Goal: Task Accomplishment & Management: Manage account settings

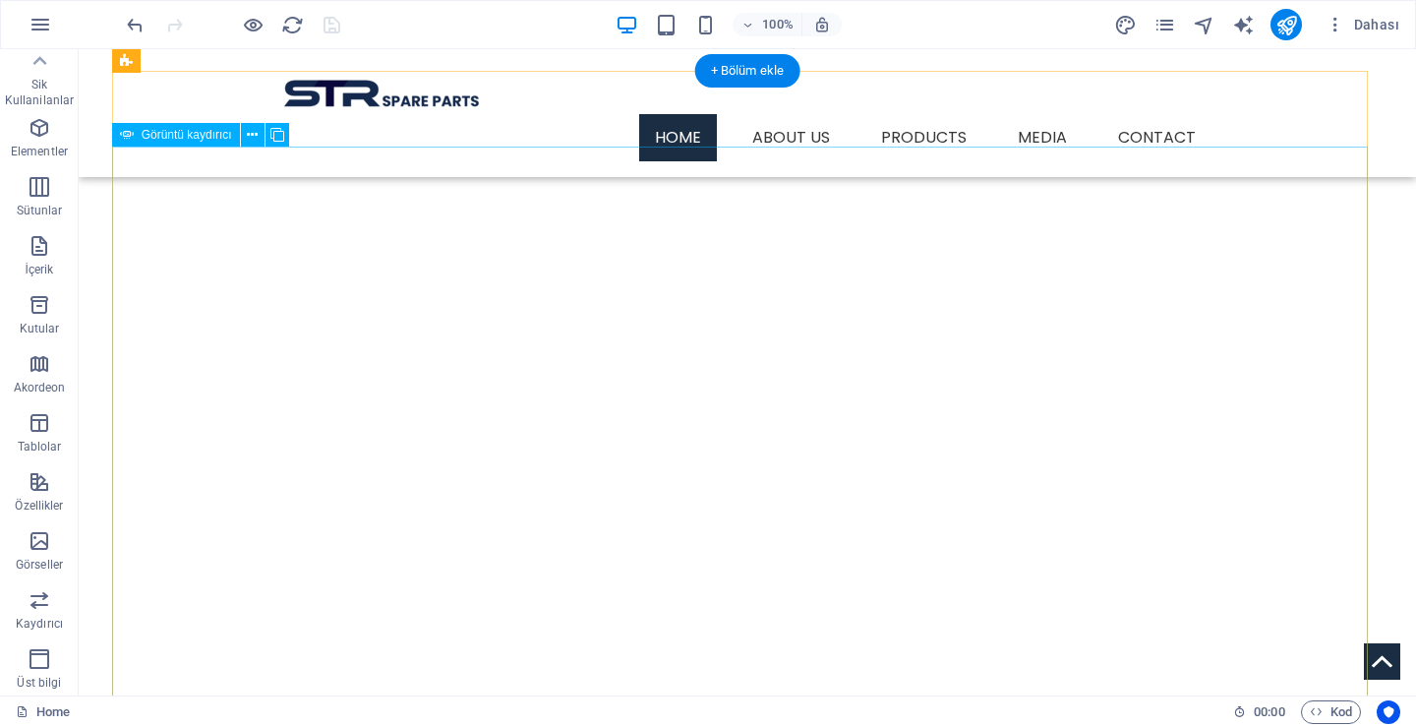
scroll to position [239, 0]
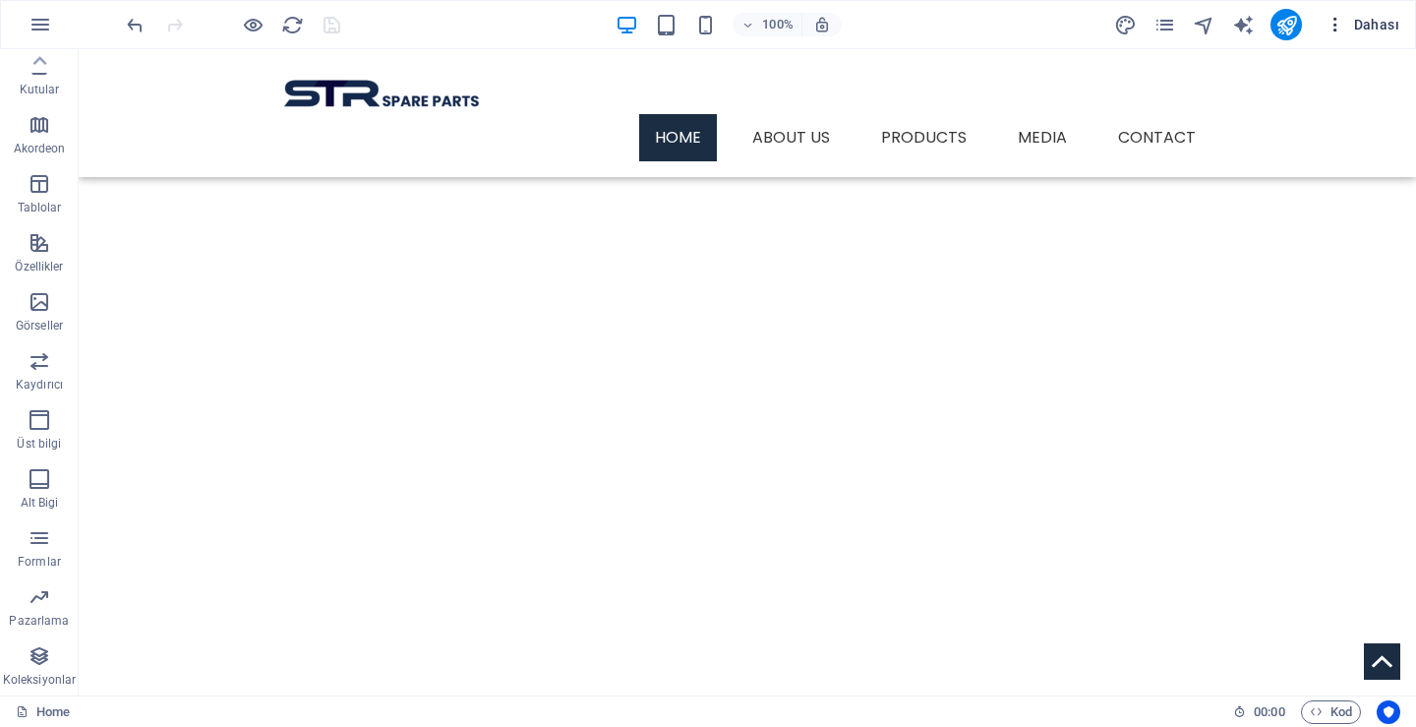
click at [1388, 25] on span "Dahası" at bounding box center [1363, 25] width 74 height 20
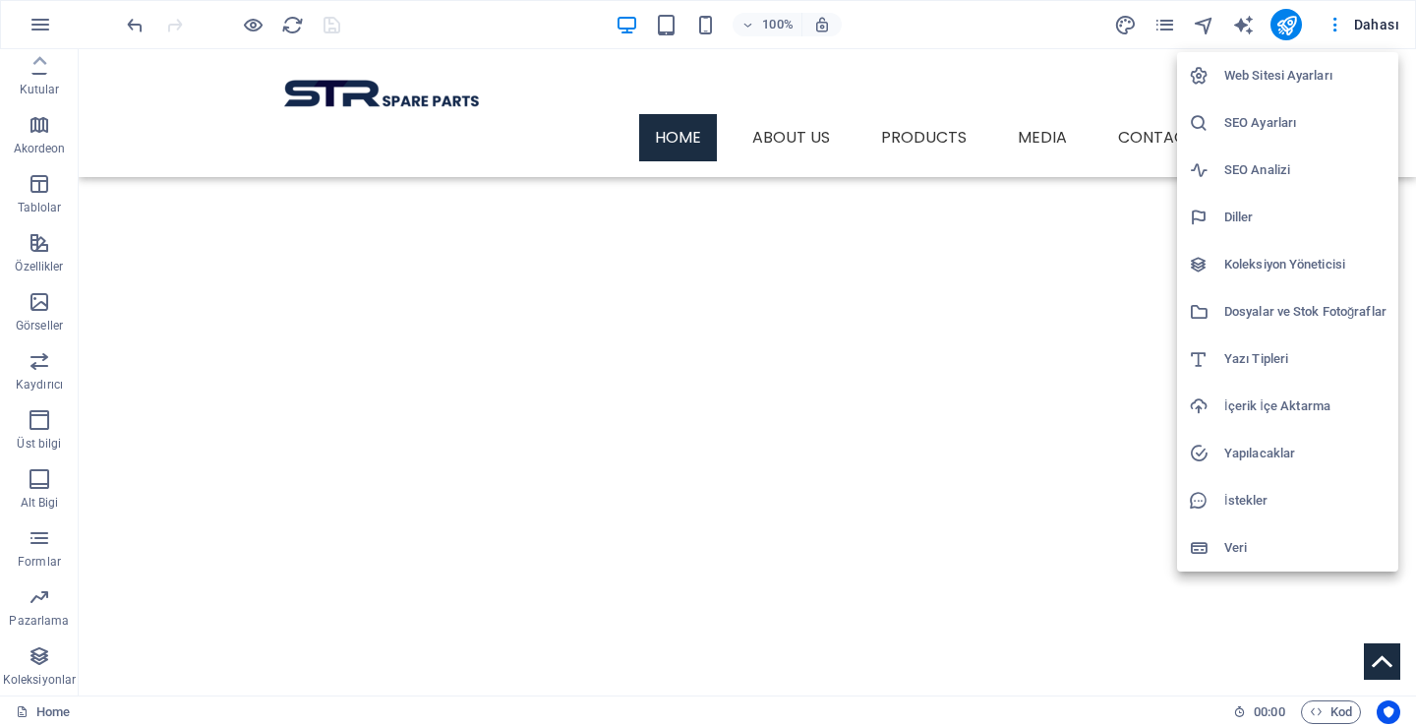
click at [1244, 176] on h6 "SEO Analizi" at bounding box center [1306, 170] width 162 height 24
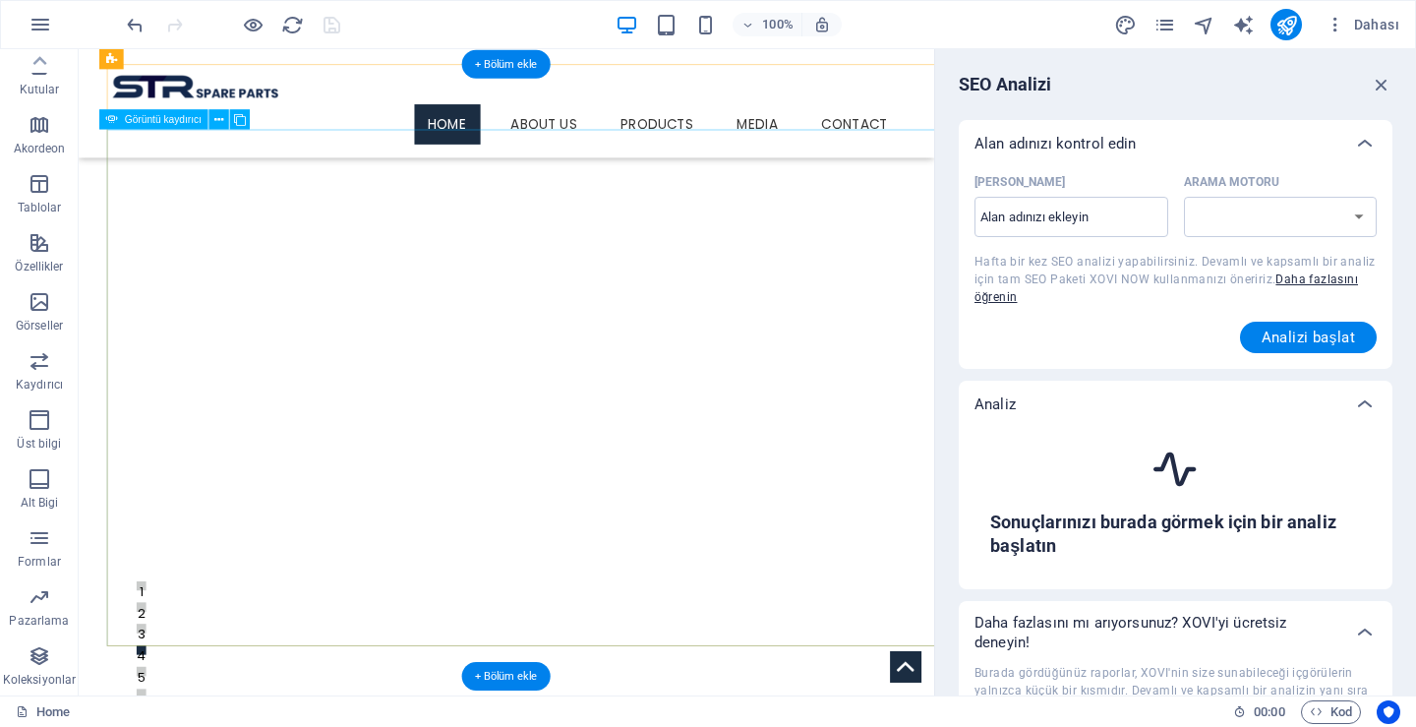
select select "[DOMAIN_NAME]"
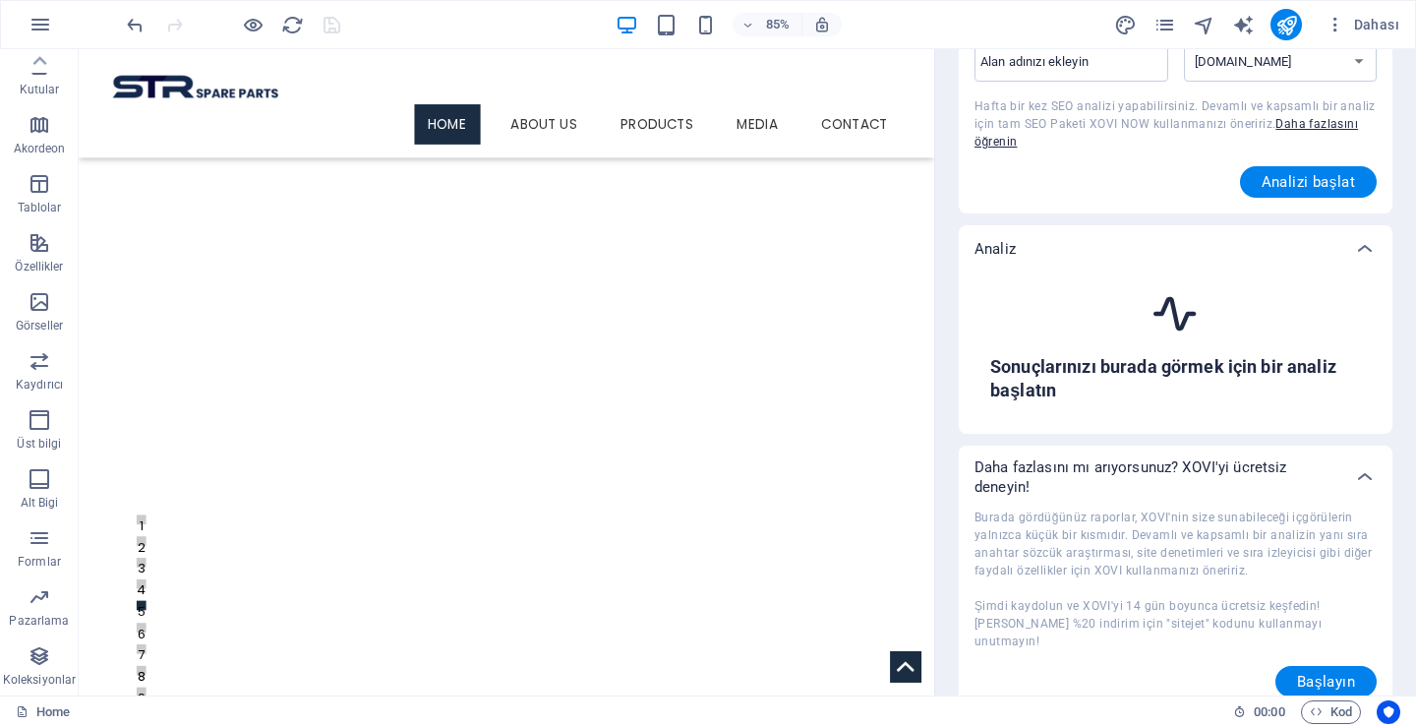
scroll to position [0, 0]
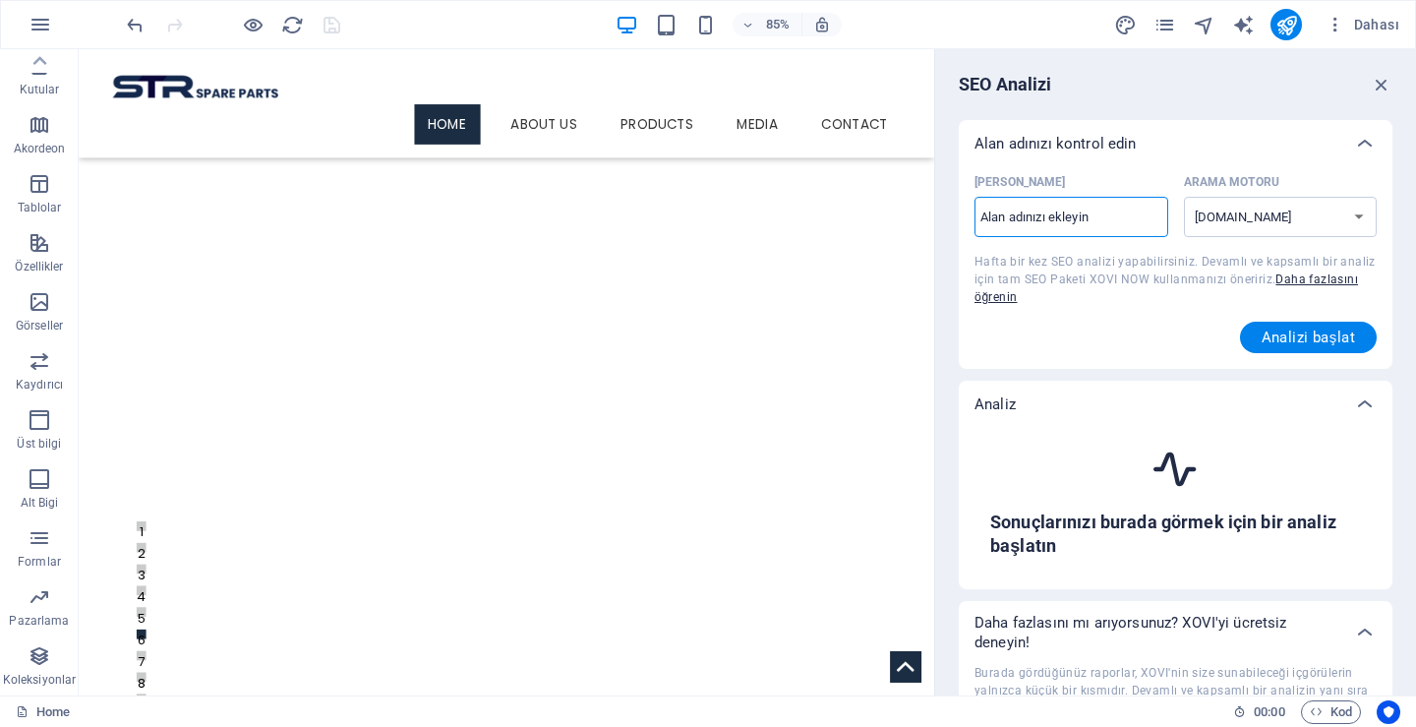
click at [1069, 220] on input "[PERSON_NAME] ​" at bounding box center [1072, 217] width 194 height 31
type input "[DOMAIN_NAME]"
select select "[DOMAIN_NAME][GEOGRAPHIC_DATA]"
type input "[DOMAIN_NAME]"
select select "[DOMAIN_NAME]"
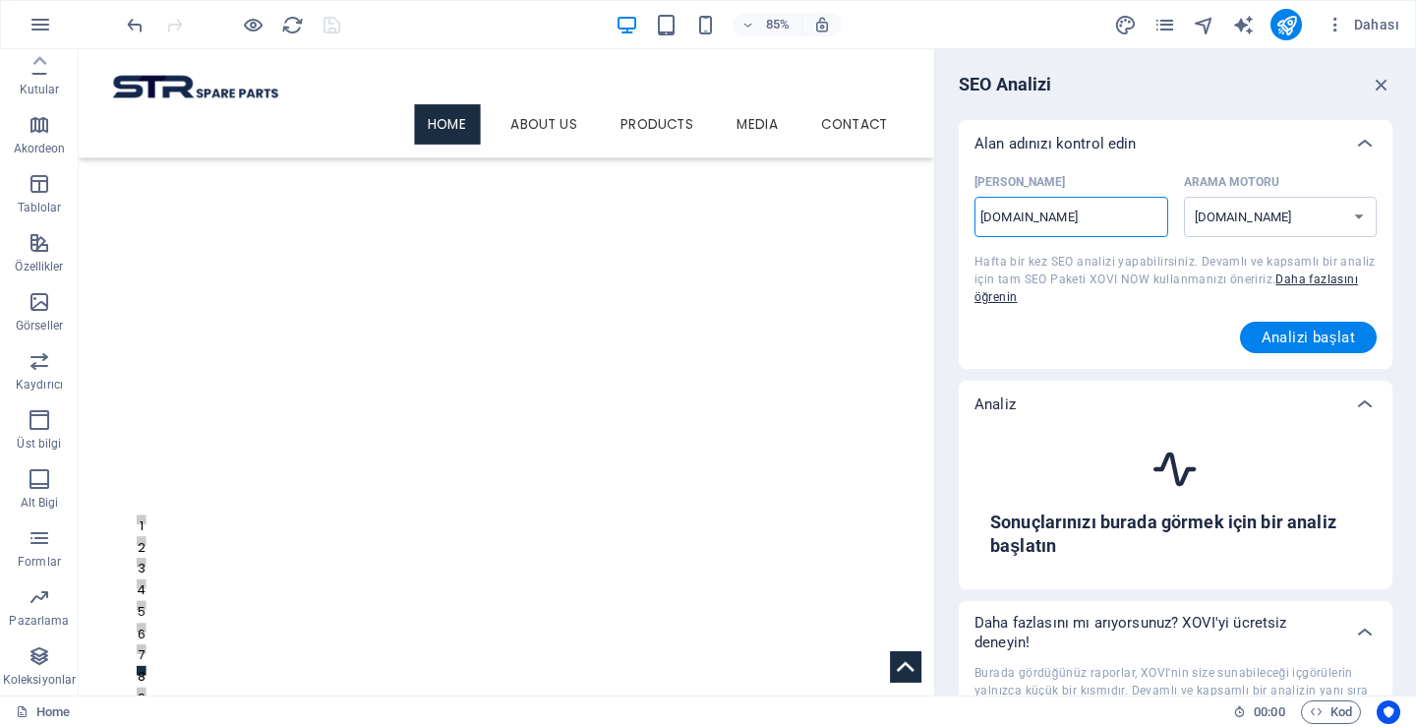
click at [983, 217] on input "[DOMAIN_NAME]" at bounding box center [1072, 217] width 194 height 31
drag, startPoint x: 1291, startPoint y: 344, endPoint x: 1247, endPoint y: 344, distance: 43.3
click at [1247, 344] on button "Analizi başlat" at bounding box center [1309, 337] width 138 height 31
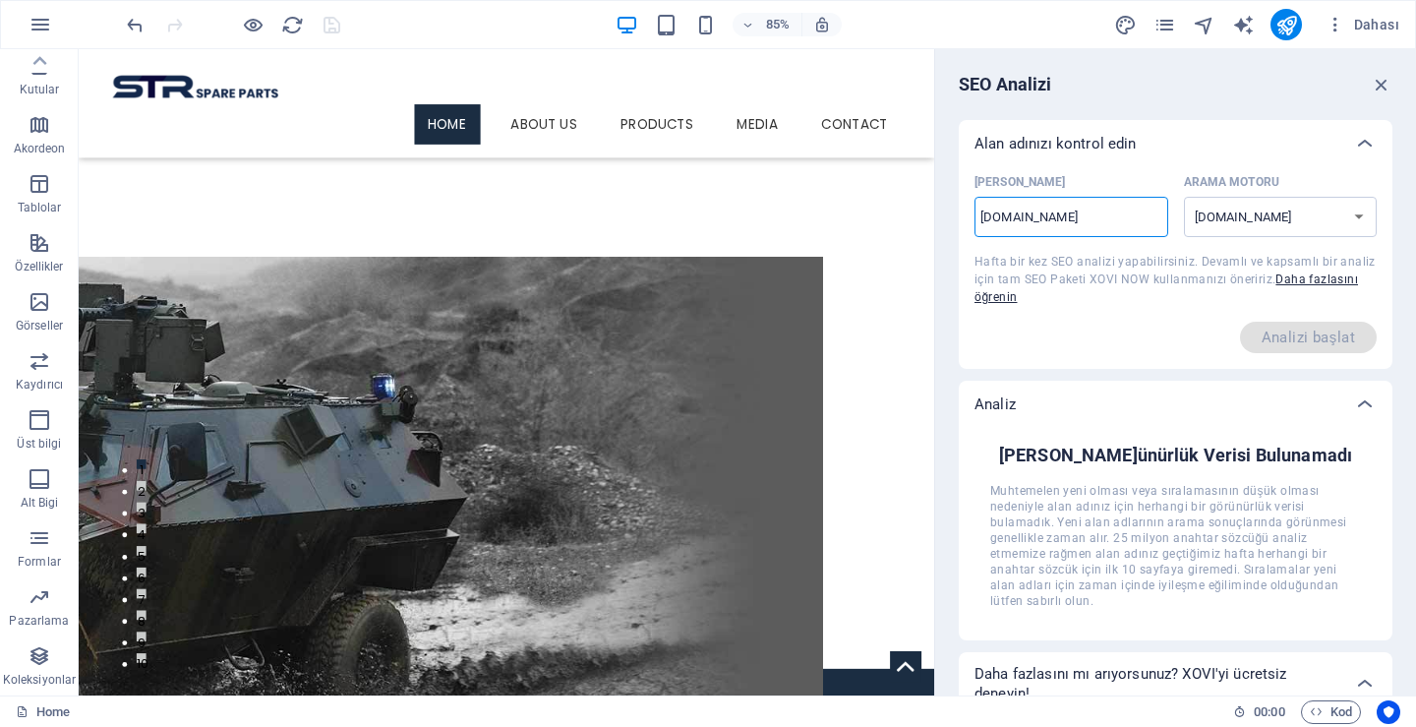
drag, startPoint x: 1092, startPoint y: 212, endPoint x: 935, endPoint y: 212, distance: 156.4
click at [935, 212] on aside "SEO Analizi [PERSON_NAME] adınızı kontrol edin [PERSON_NAME] [DOMAIN_NAME] ​ Ar…" at bounding box center [1175, 372] width 482 height 646
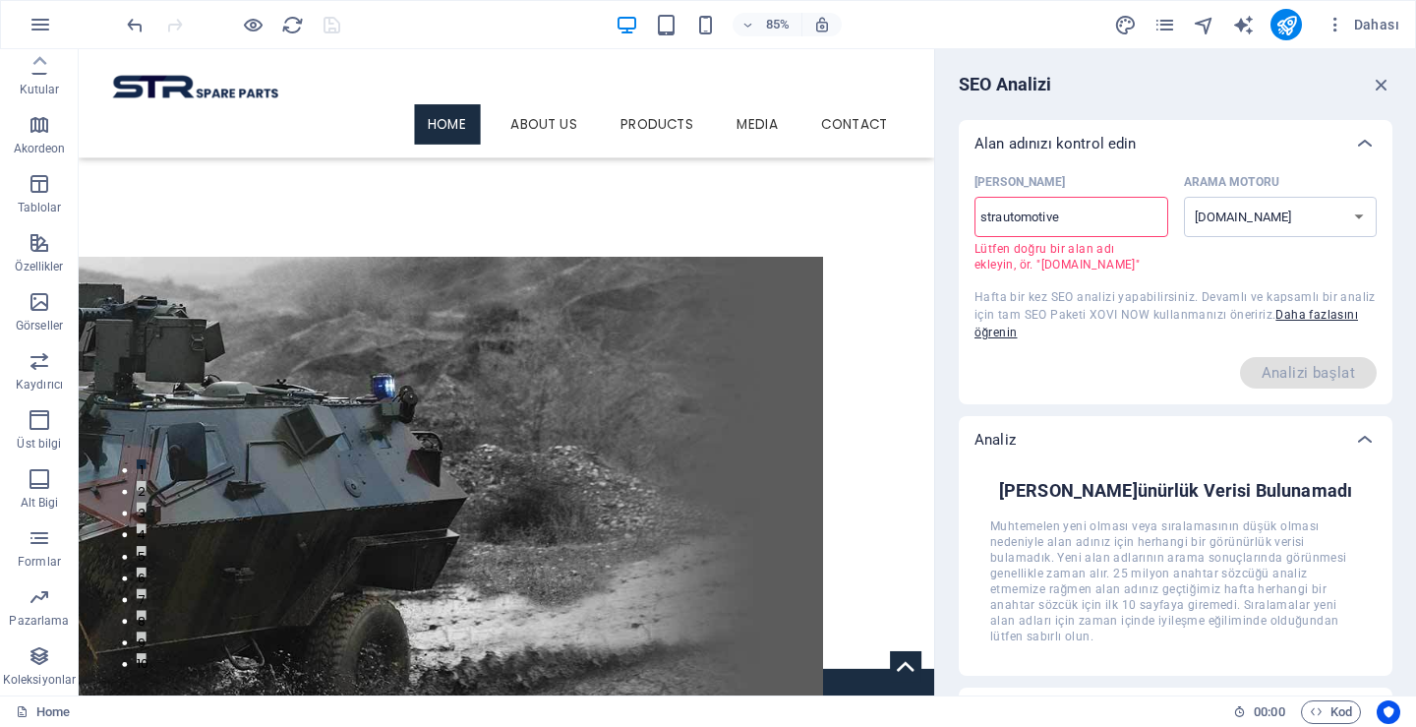
click at [1092, 213] on input "strautomotive" at bounding box center [1072, 217] width 194 height 31
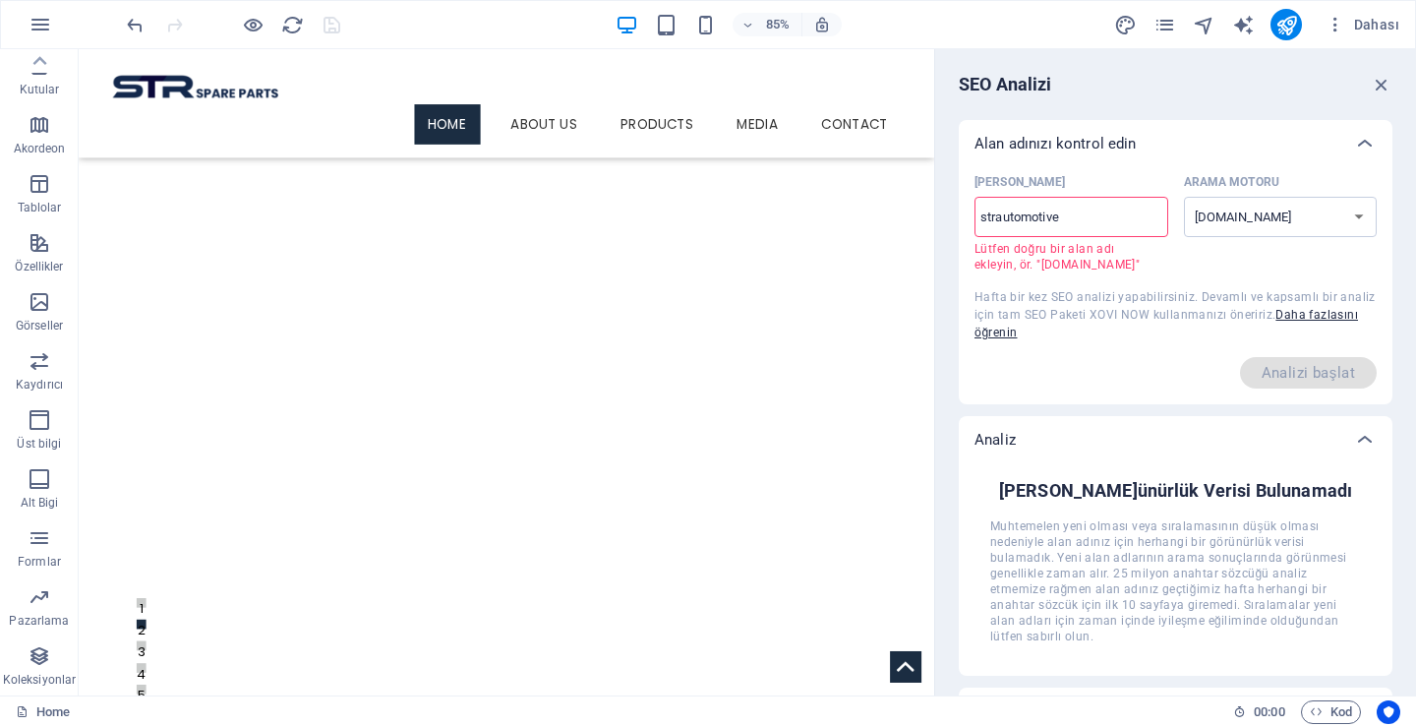
click at [1091, 211] on input "strautomotive" at bounding box center [1072, 217] width 194 height 31
type input "[DOMAIN_NAME]"
select select "[DOMAIN_NAME][GEOGRAPHIC_DATA]"
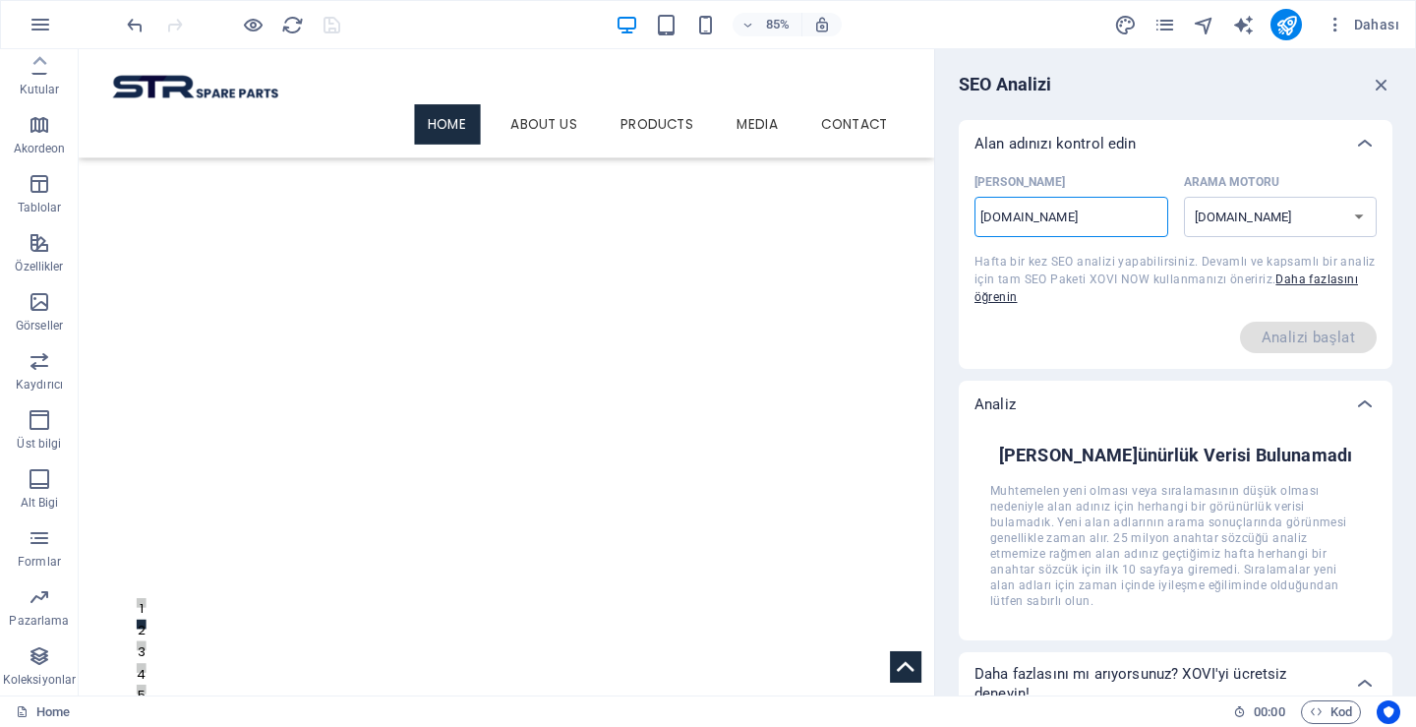
type input "[DOMAIN_NAME]"
select select "[DOMAIN_NAME]"
type input "[DOMAIN_NAME]"
click at [1382, 85] on icon "button" at bounding box center [1382, 85] width 22 height 22
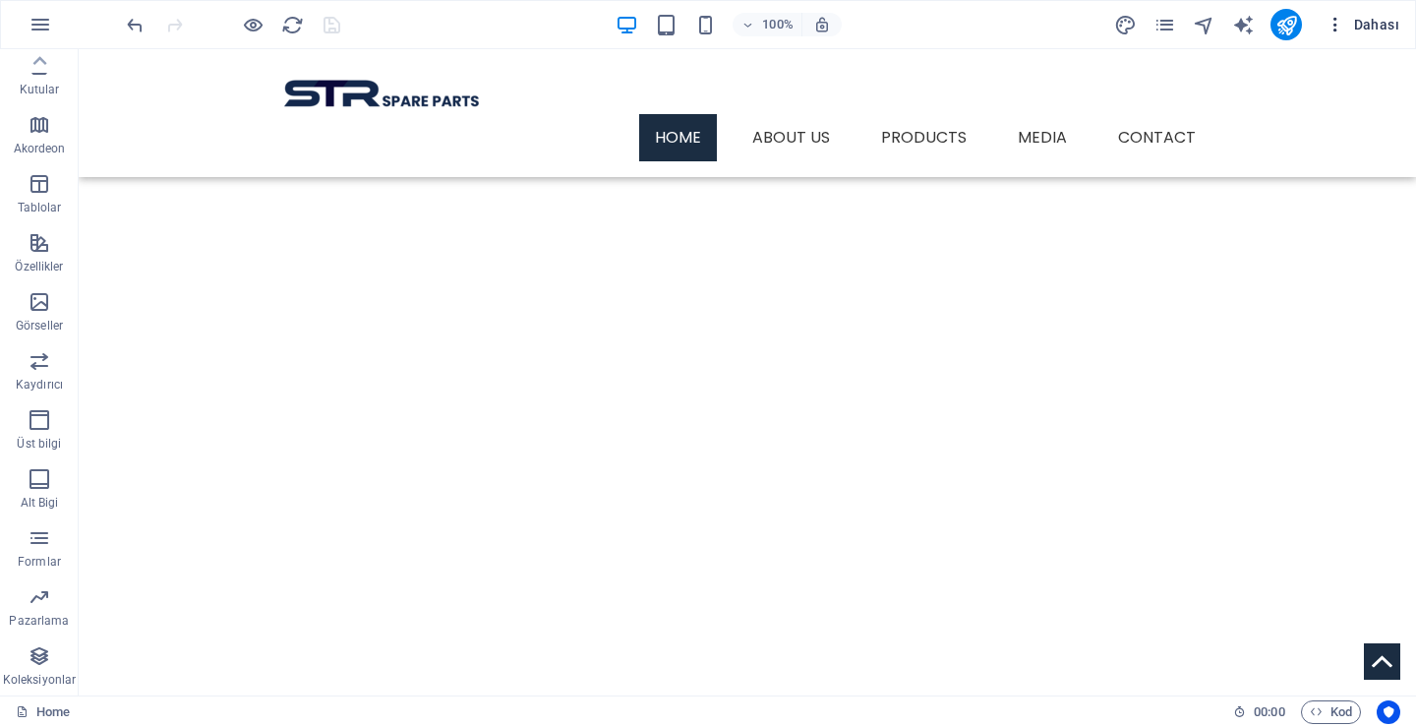
click at [1368, 24] on span "Dahası" at bounding box center [1363, 25] width 74 height 20
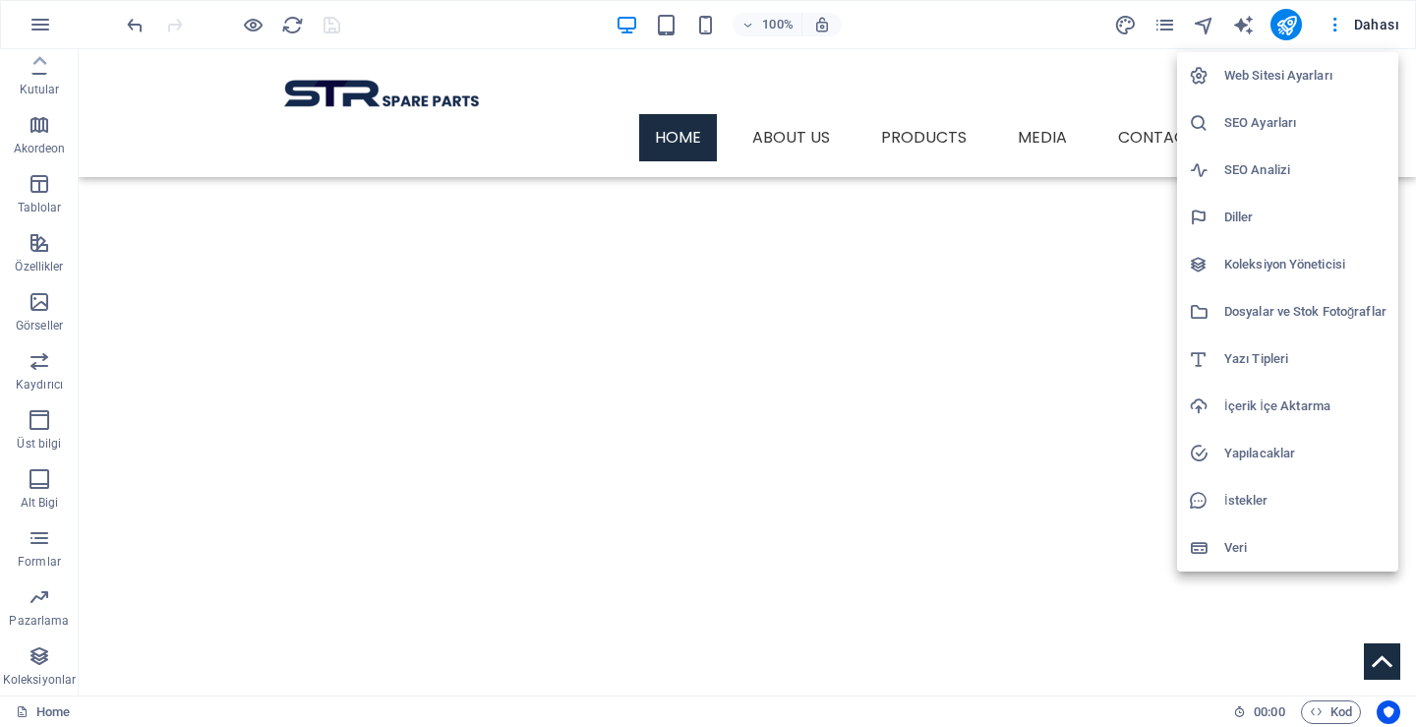
click at [1396, 13] on div at bounding box center [708, 363] width 1416 height 727
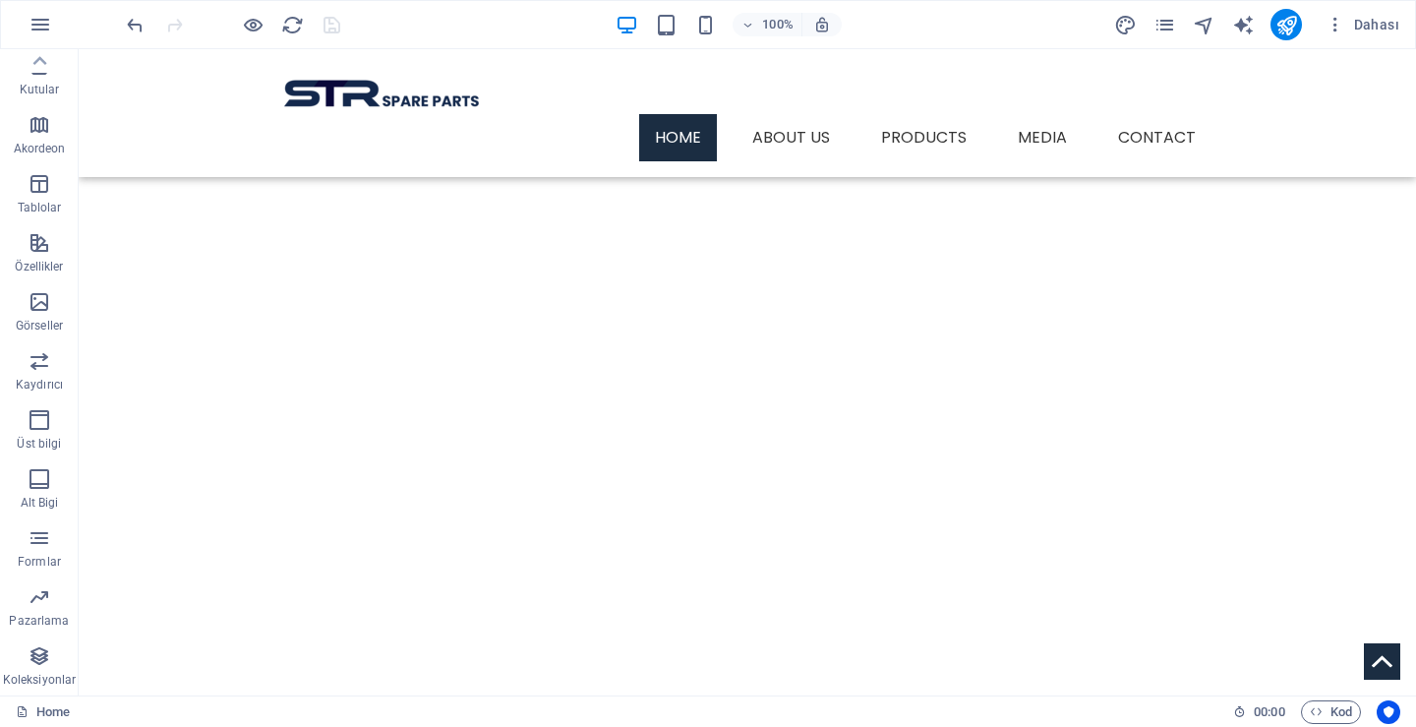
click at [1387, 20] on span "Dahası" at bounding box center [1363, 25] width 74 height 20
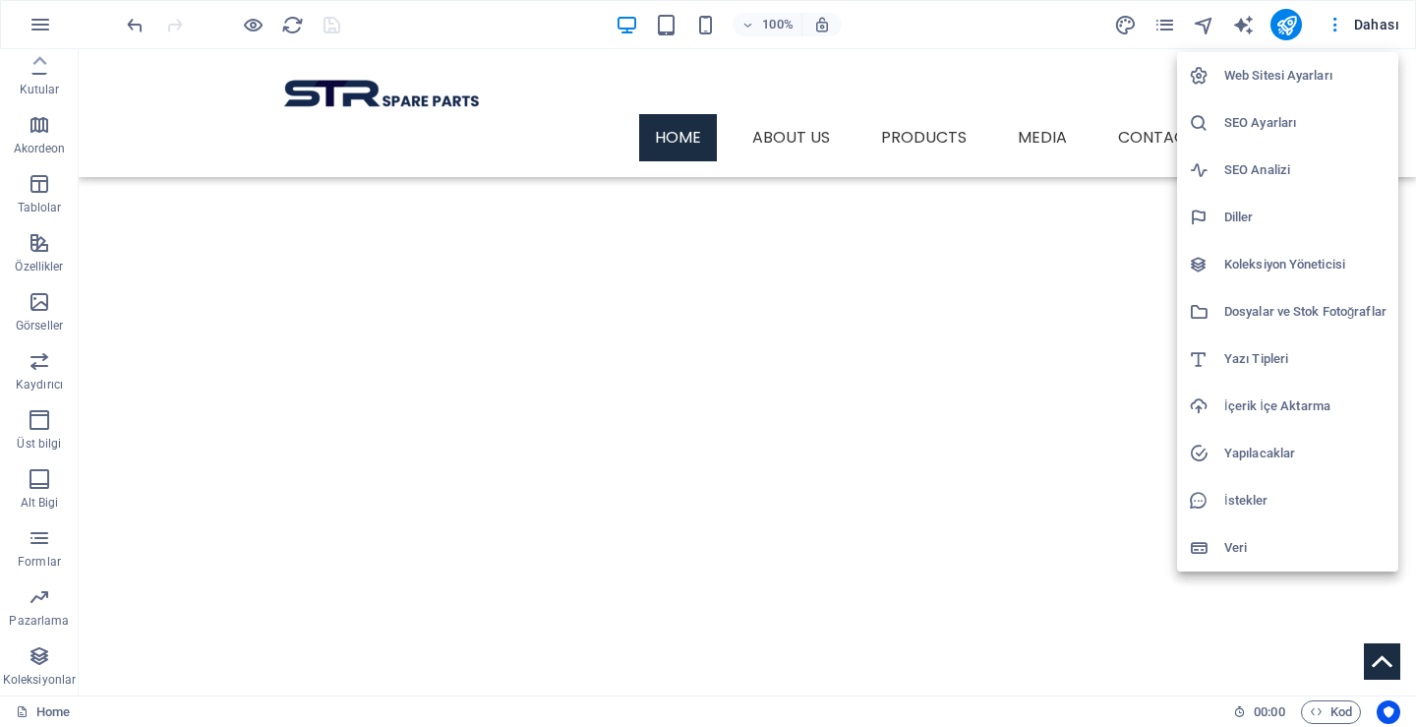
click at [1261, 123] on h6 "SEO Ayarları" at bounding box center [1306, 123] width 162 height 24
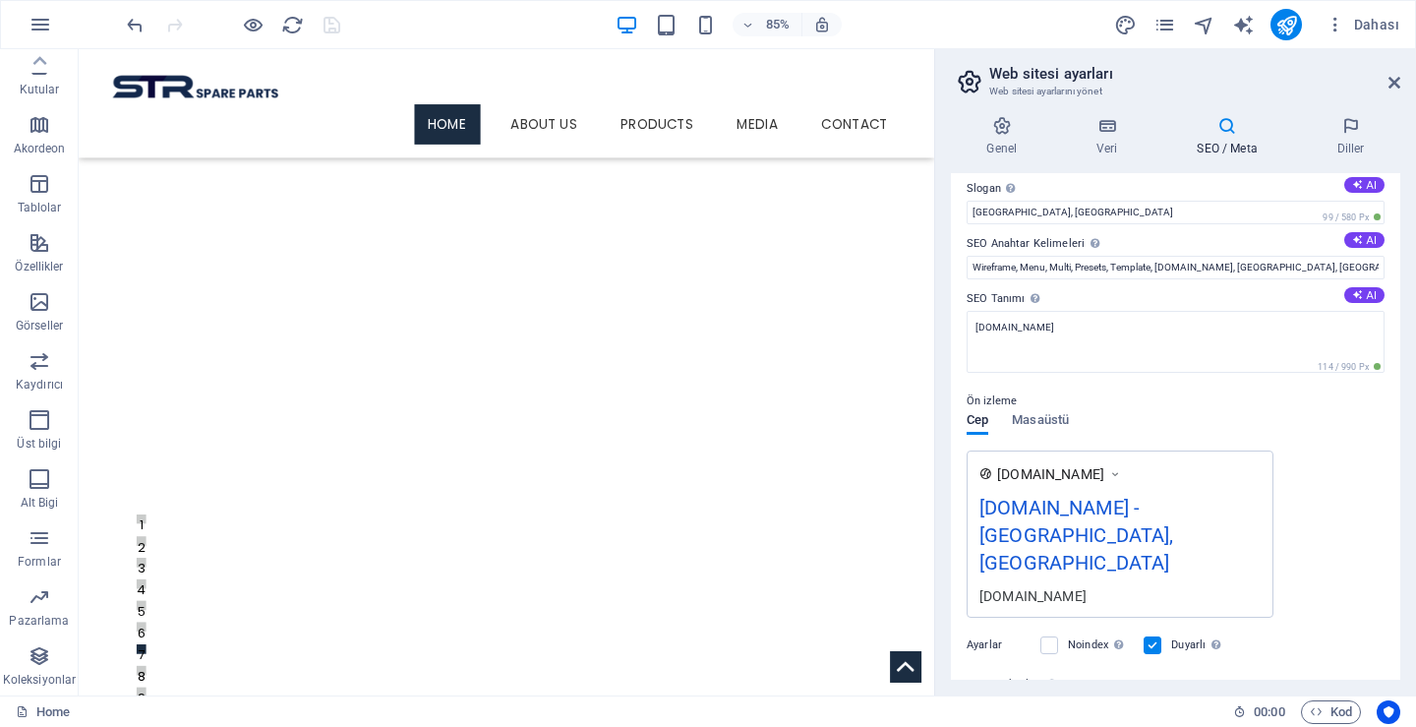
scroll to position [197, 0]
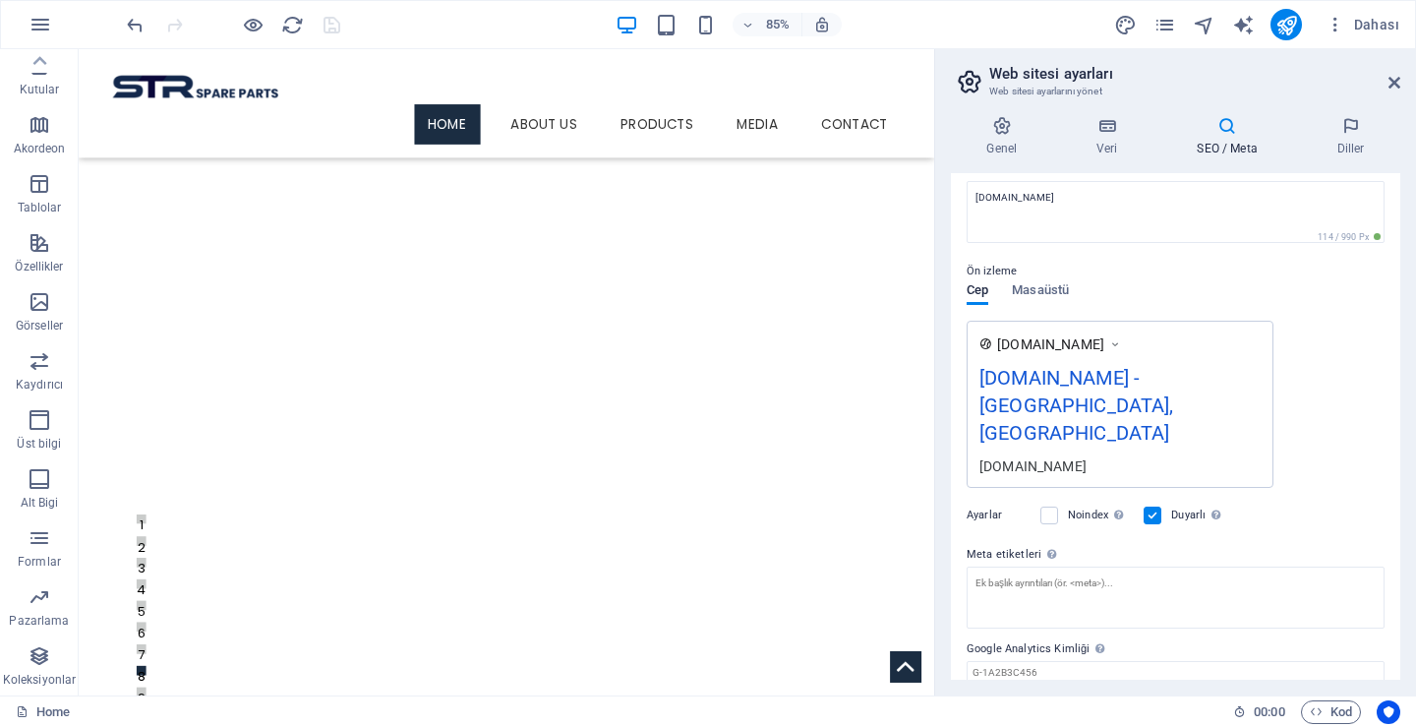
click at [1122, 340] on icon at bounding box center [1116, 344] width 14 height 20
click at [1041, 294] on span "Masaüstü" at bounding box center [1040, 292] width 57 height 28
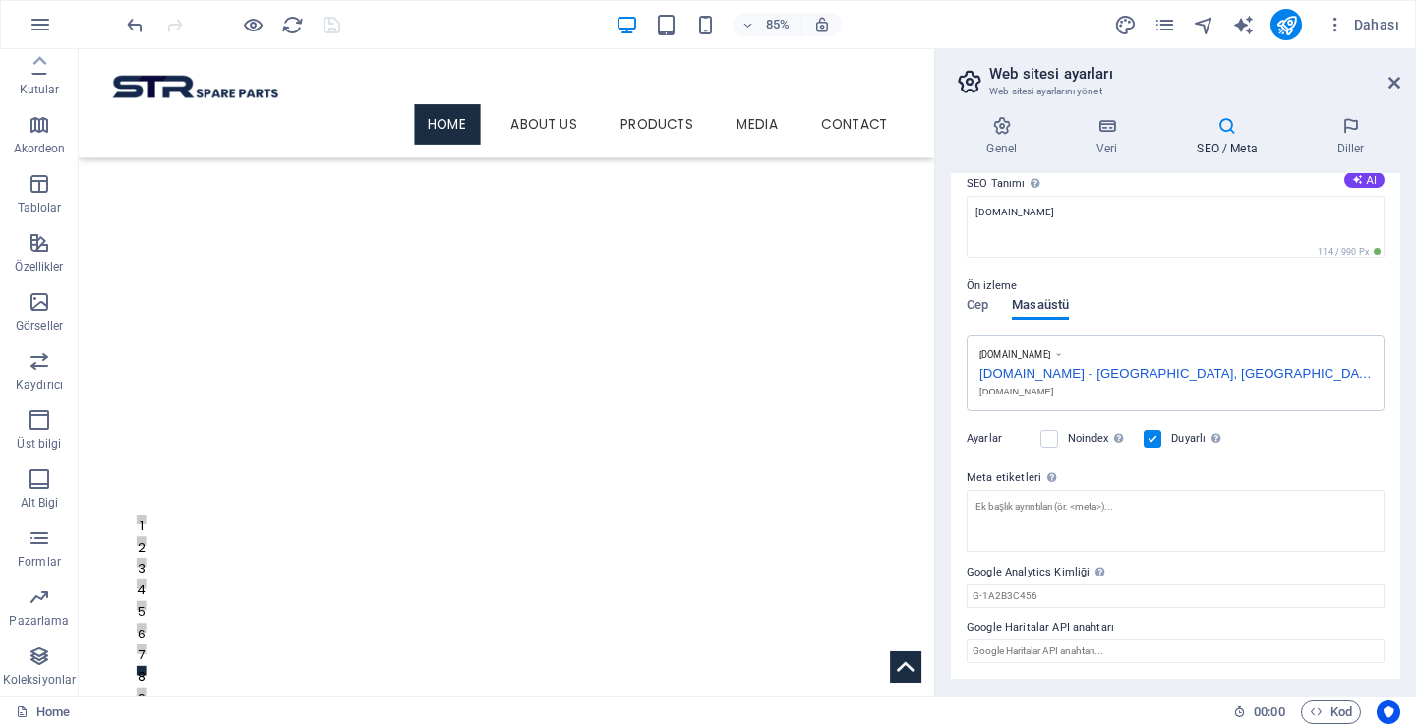
scroll to position [182, 0]
click at [1048, 439] on label at bounding box center [1050, 439] width 18 height 18
click at [0, 0] on input "Noindex Arama motorlarına bu web sitesini arama sonuçlarından hariç tutmaları t…" at bounding box center [0, 0] width 0 height 0
click at [1048, 439] on label at bounding box center [1050, 439] width 18 height 18
click at [0, 0] on input "Noindex Arama motorlarına bu web sitesini arama sonuçlarından hariç tutmaları t…" at bounding box center [0, 0] width 0 height 0
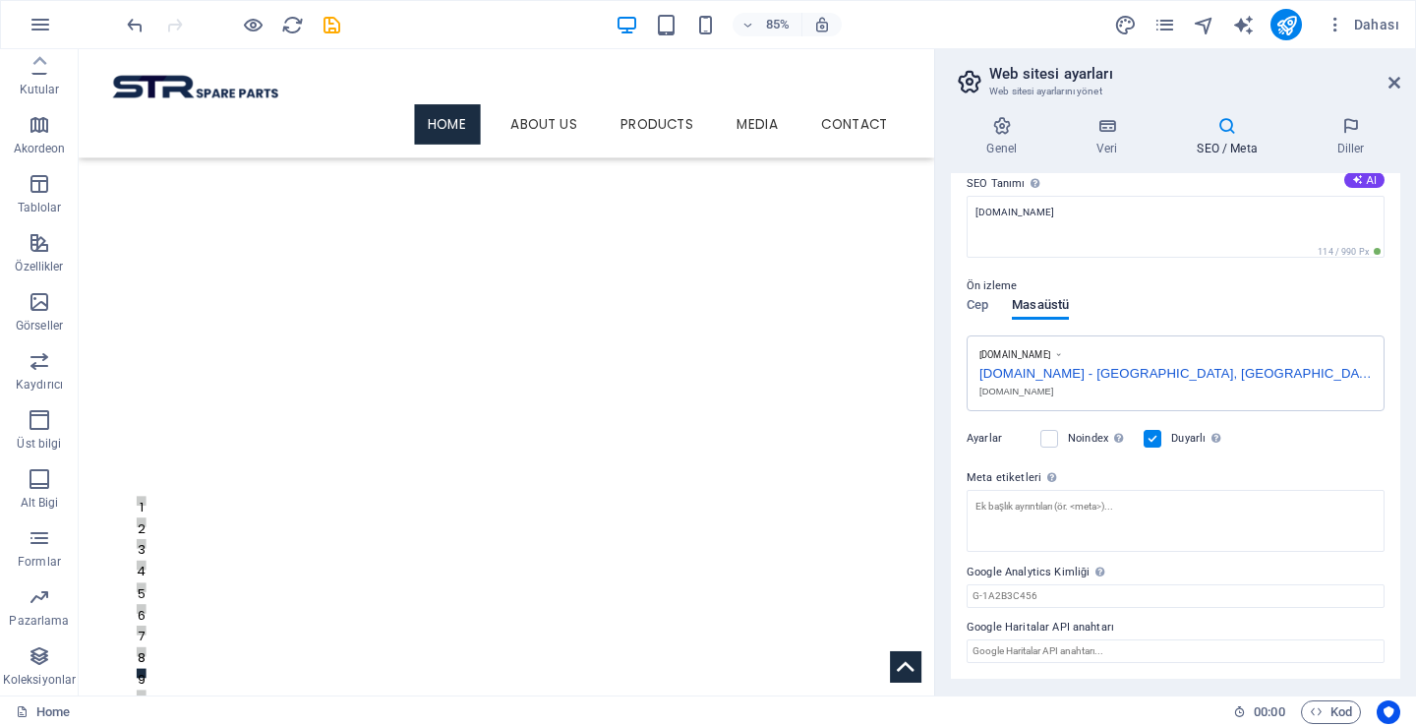
scroll to position [181, 0]
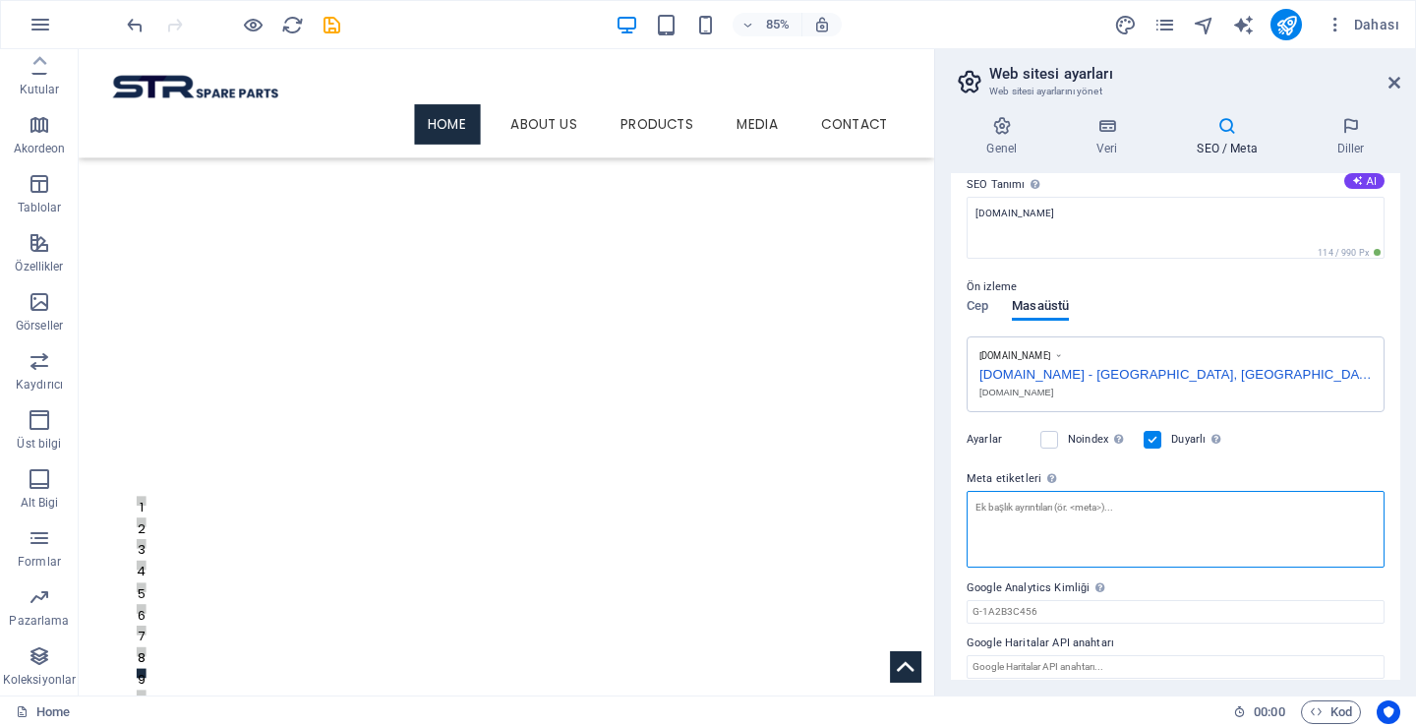
click at [1086, 510] on textarea "Meta etiketleri Web sitenin etiketlerinin içine yerleştirilecek HTML kodunu bur…" at bounding box center [1176, 529] width 418 height 77
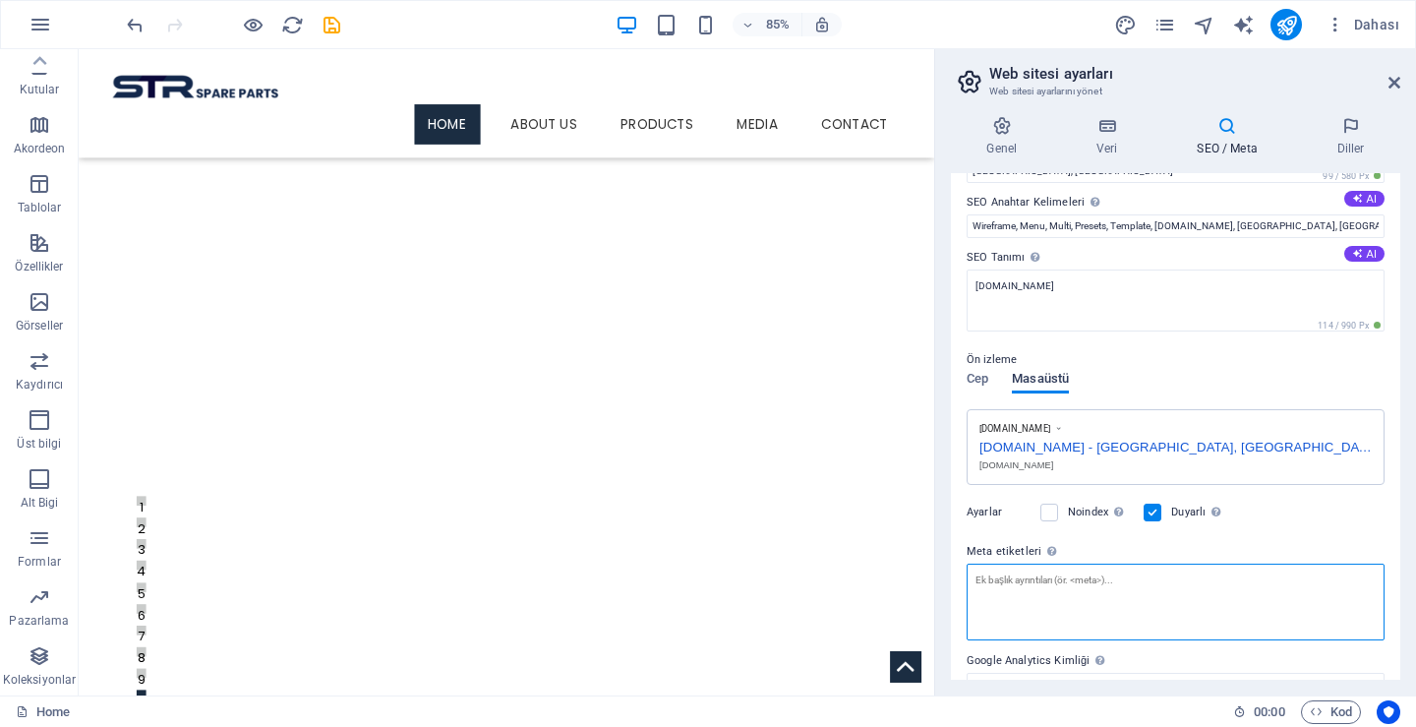
scroll to position [0, 0]
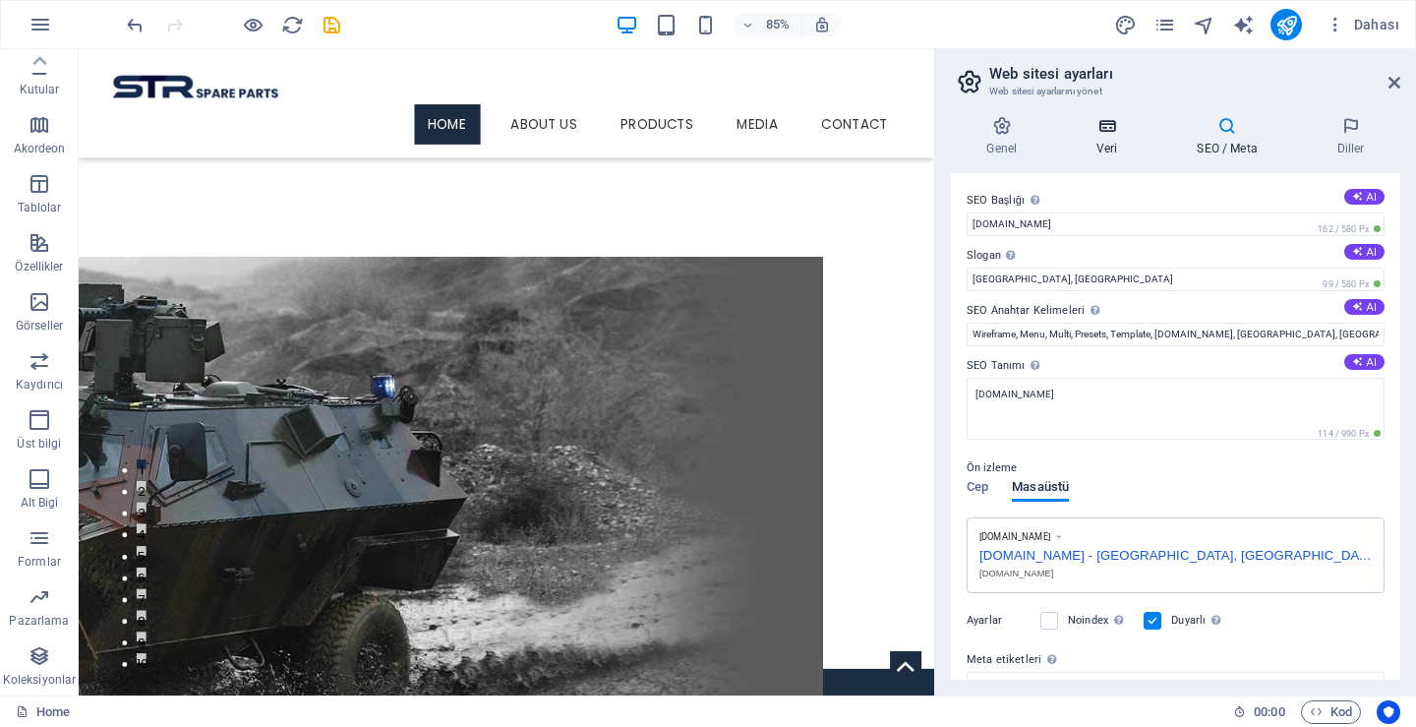
click at [1102, 133] on icon at bounding box center [1107, 126] width 92 height 20
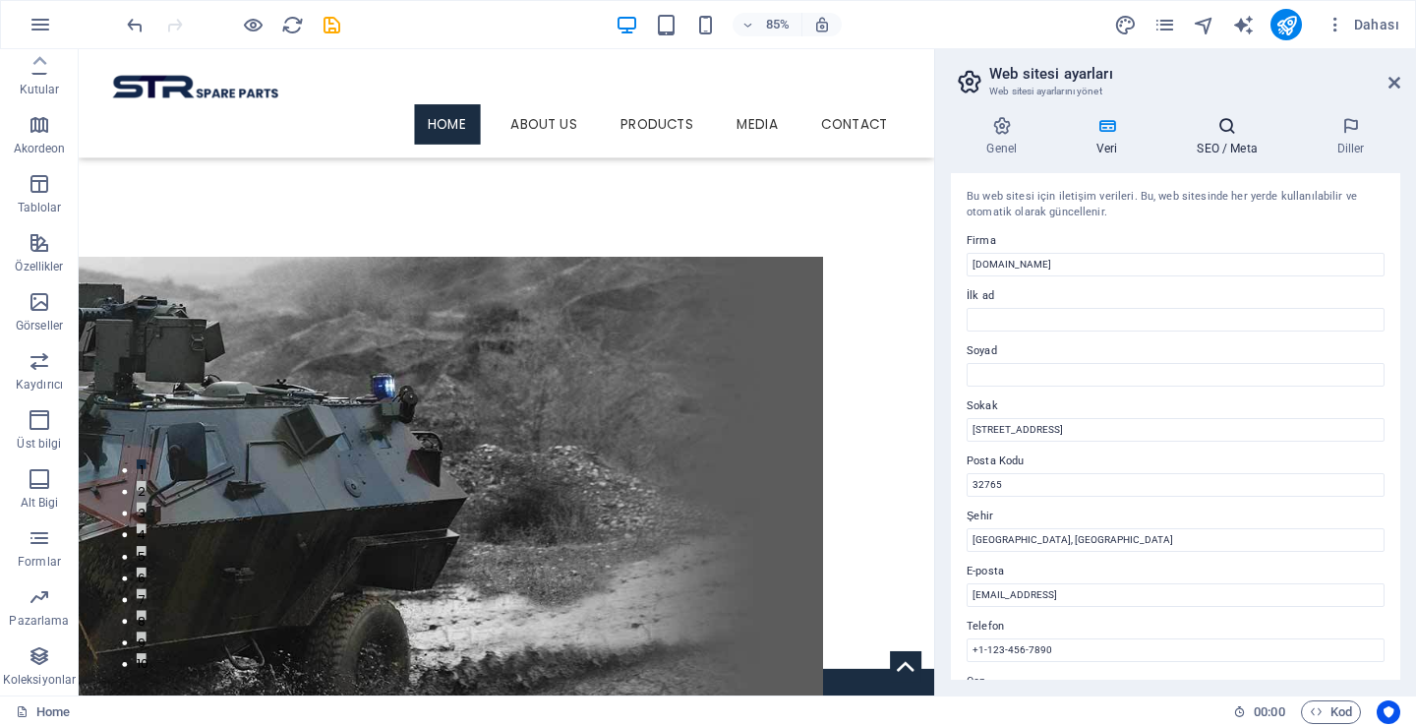
click at [1217, 134] on icon at bounding box center [1228, 126] width 132 height 20
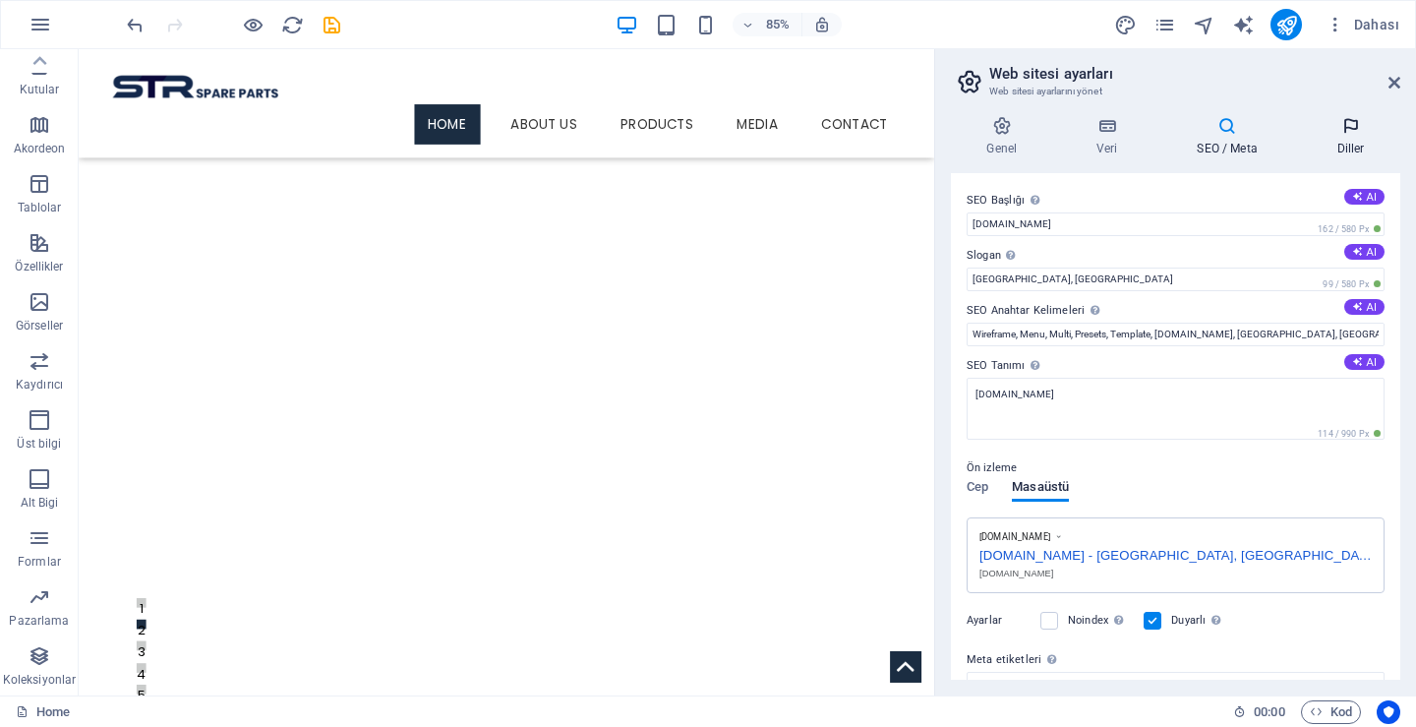
click at [1352, 128] on icon at bounding box center [1350, 126] width 99 height 20
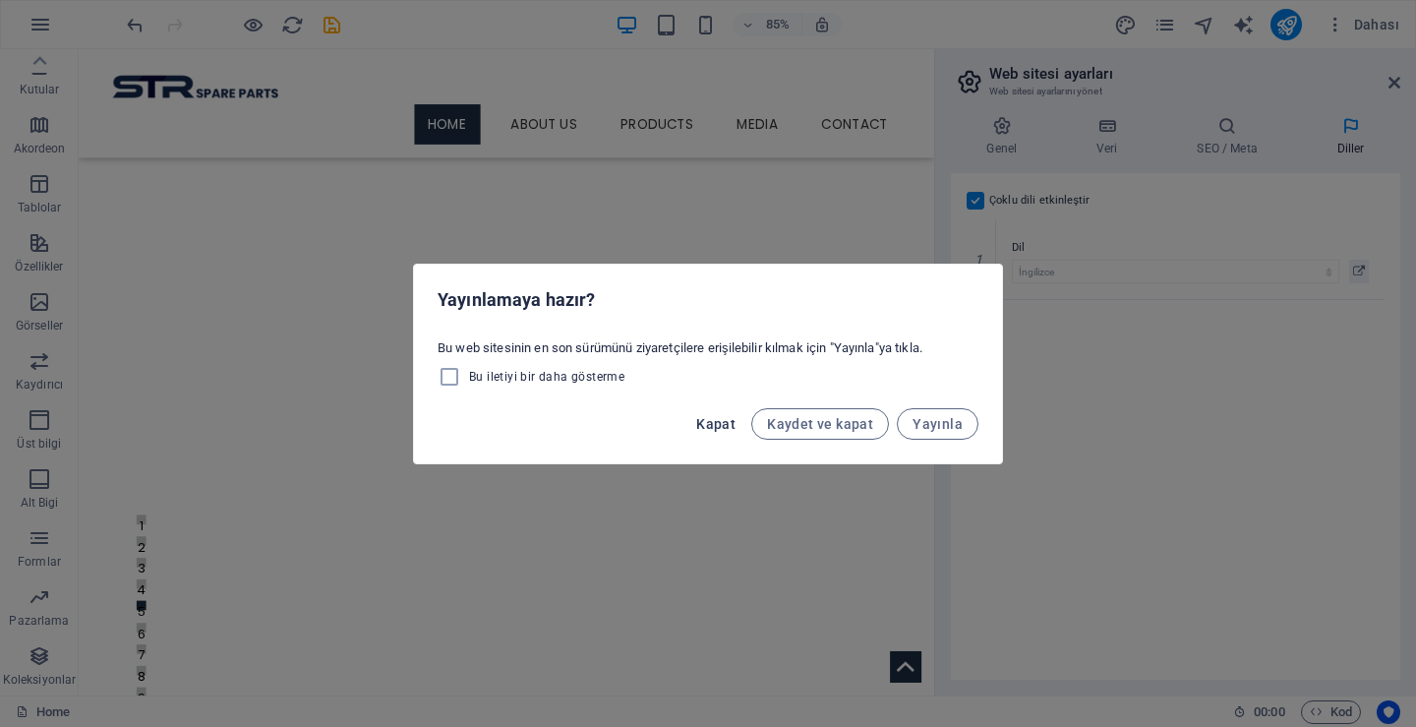
click at [705, 419] on span "Kapat" at bounding box center [715, 424] width 39 height 16
